Goal: Navigation & Orientation: Find specific page/section

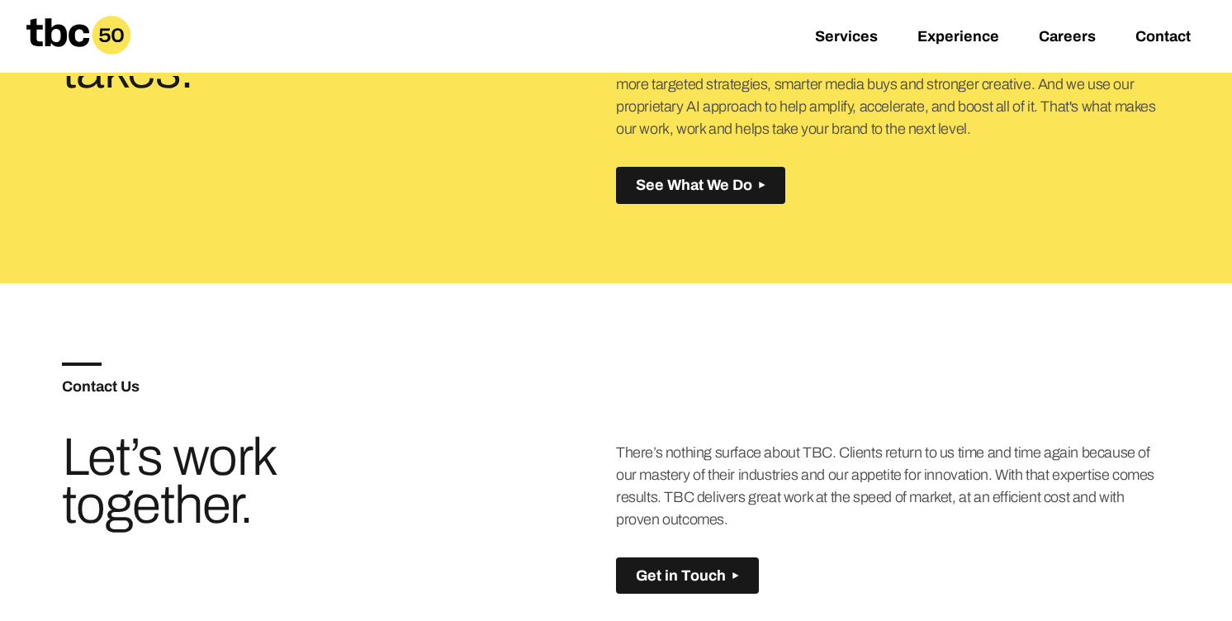
scroll to position [1207, 0]
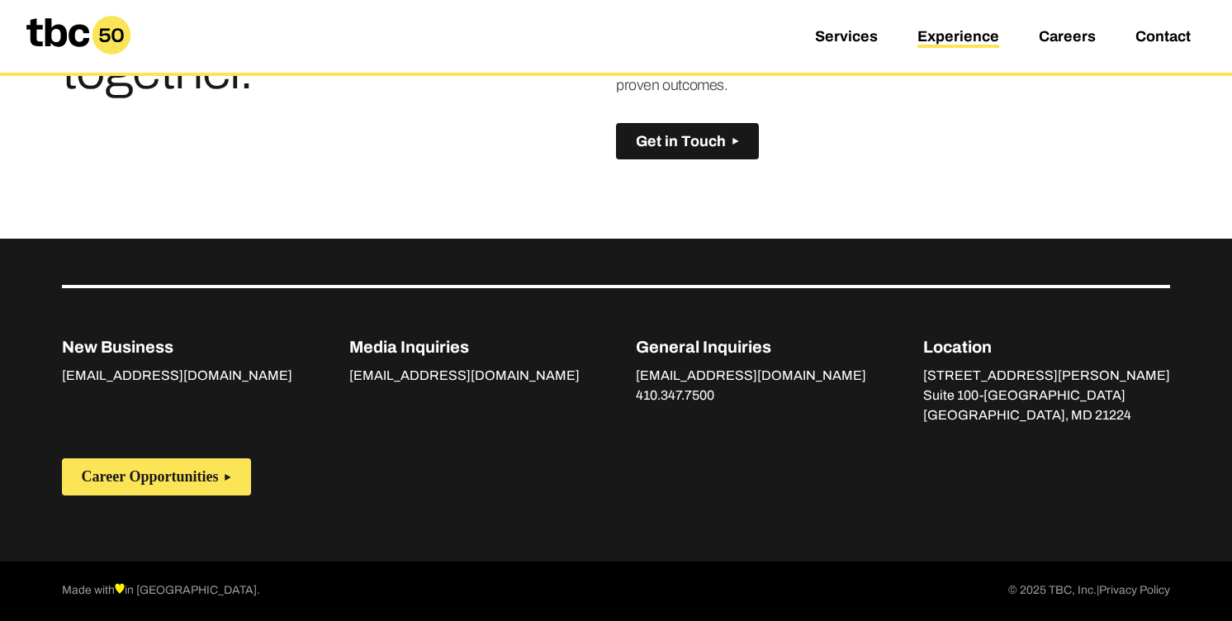
click at [948, 43] on link "Experience" at bounding box center [958, 38] width 82 height 20
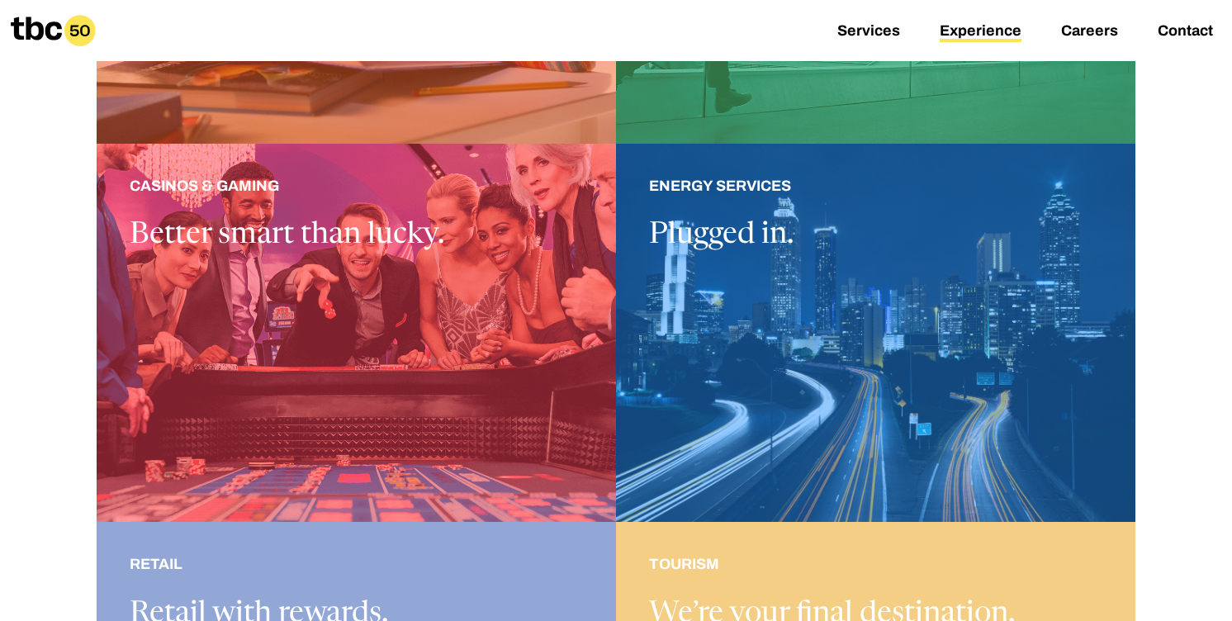
scroll to position [832, 0]
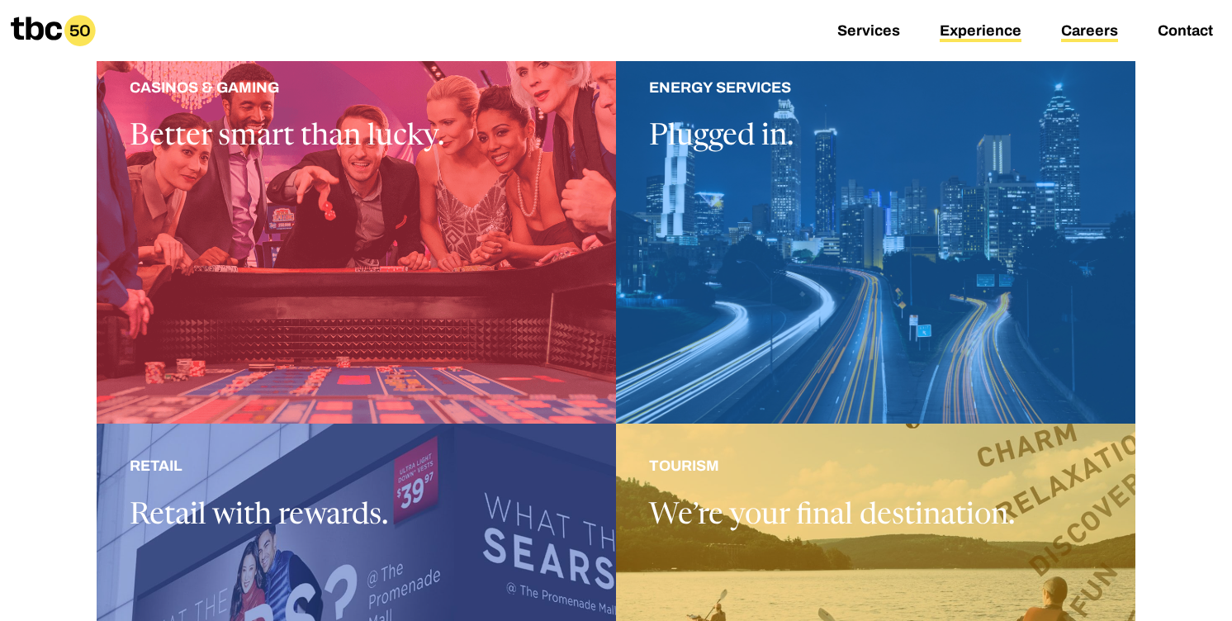
click at [1097, 26] on link "Careers" at bounding box center [1089, 32] width 57 height 20
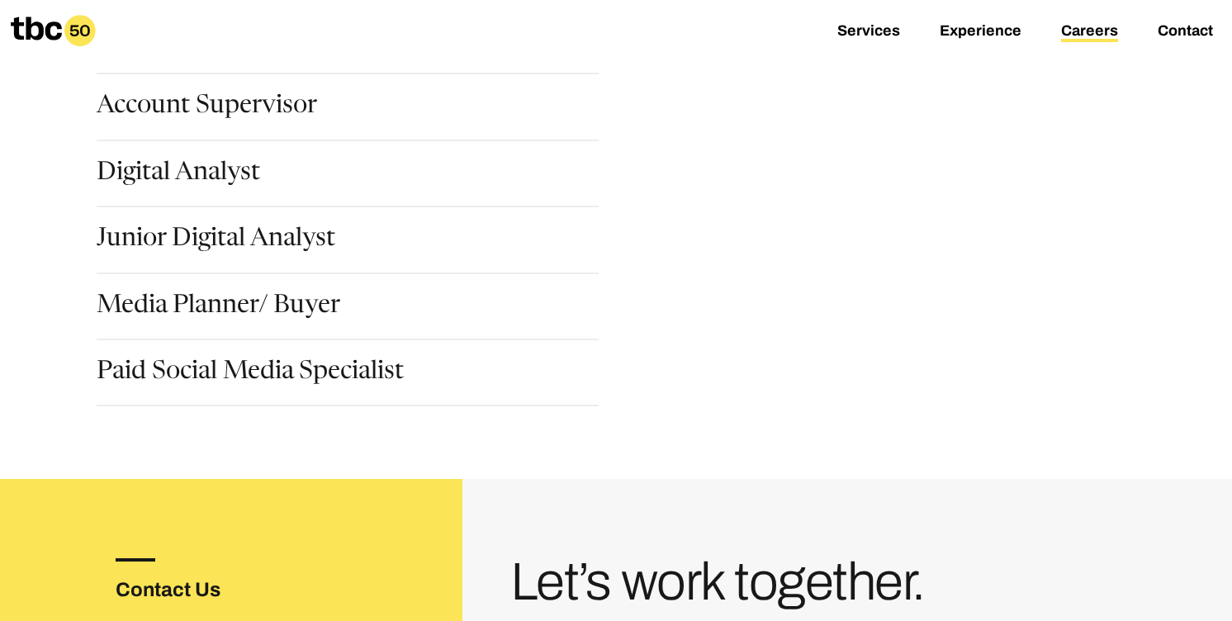
scroll to position [369, 0]
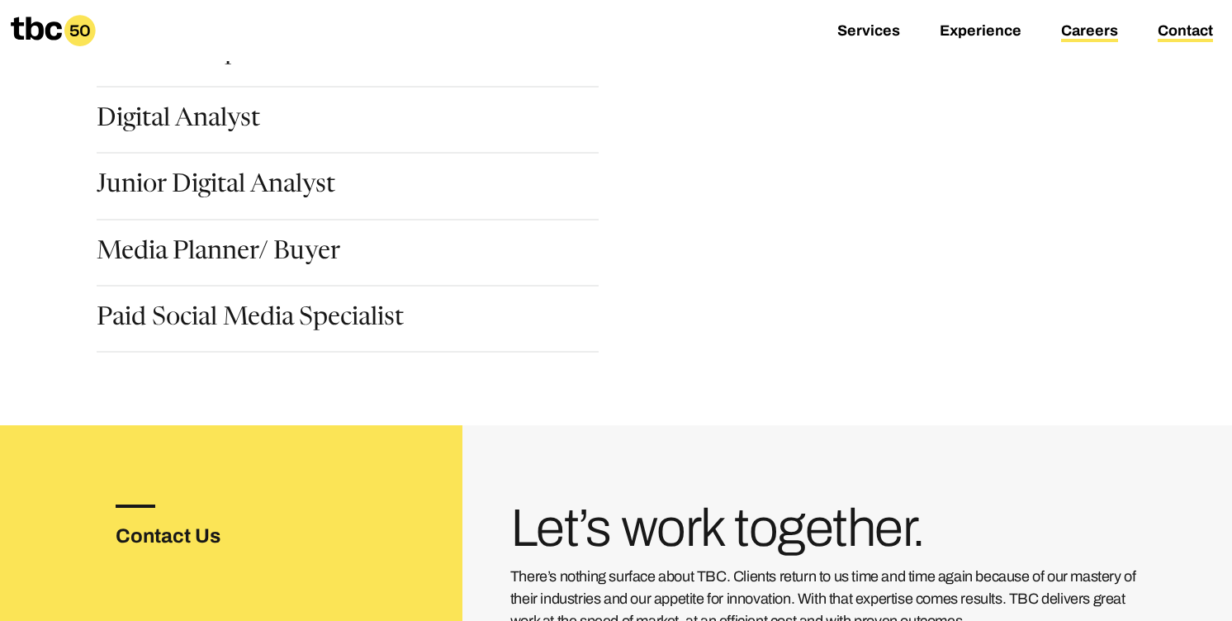
click at [1163, 27] on link "Contact" at bounding box center [1185, 32] width 55 height 20
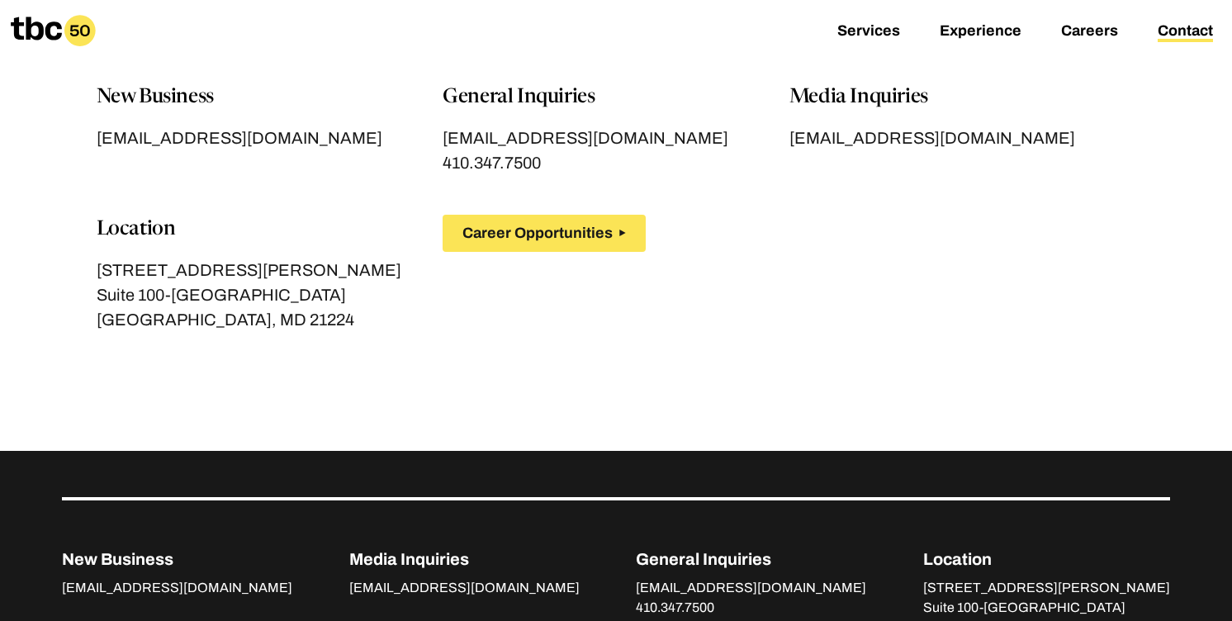
scroll to position [374, 0]
